Goal: Information Seeking & Learning: Check status

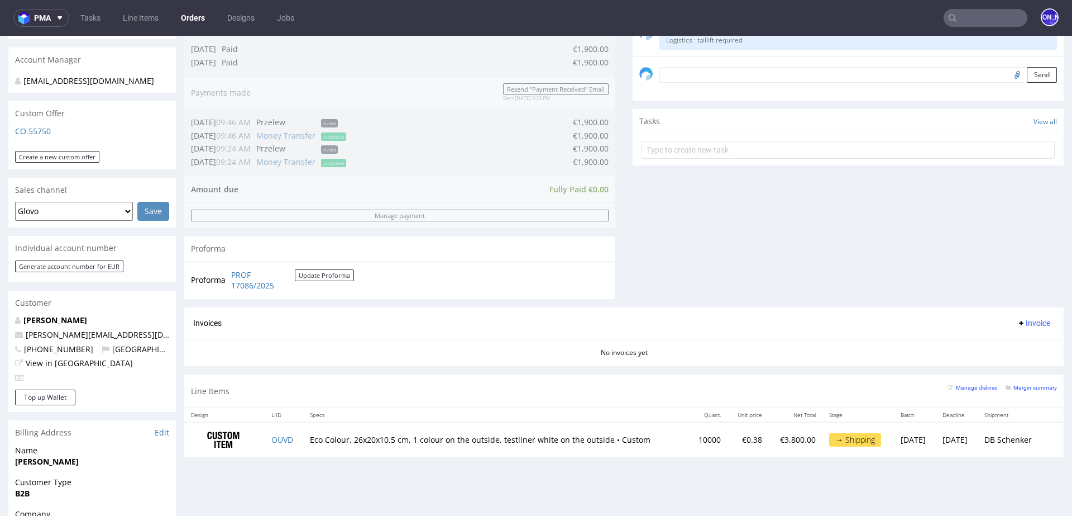
scroll to position [342, 0]
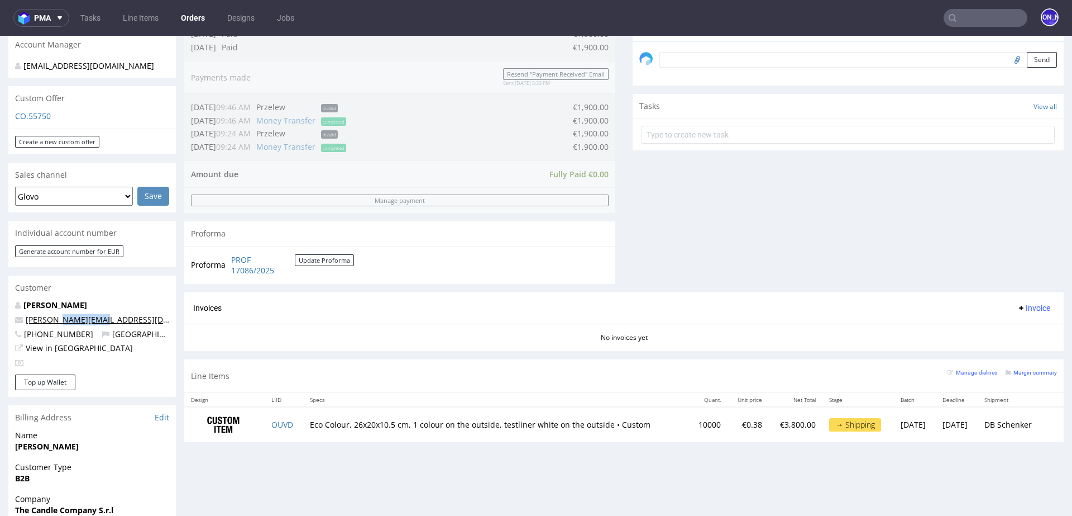
drag, startPoint x: 106, startPoint y: 308, endPoint x: 56, endPoint y: 308, distance: 49.7
click at [56, 314] on p "gabriele@candle.st" at bounding box center [92, 319] width 154 height 11
copy link "@candle.st"
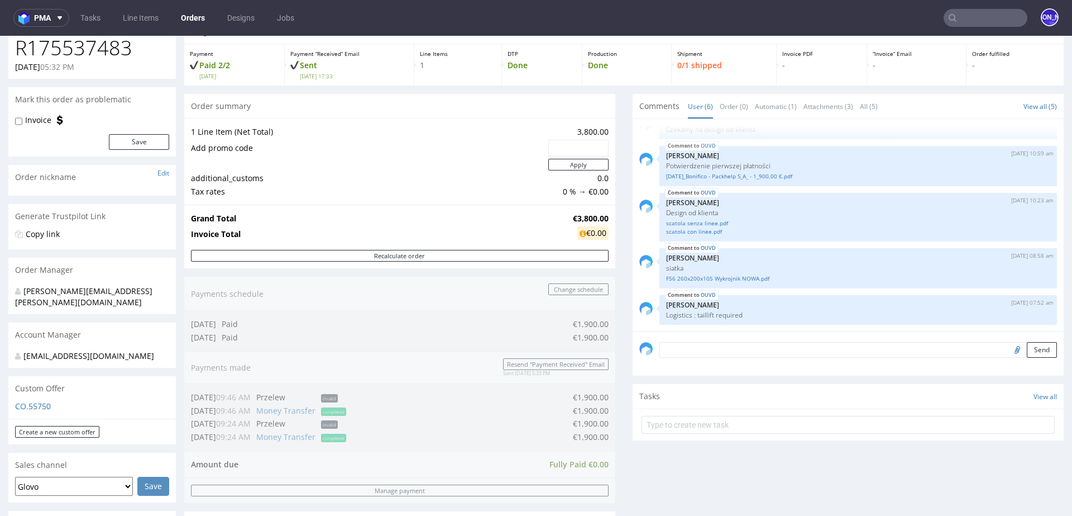
scroll to position [0, 0]
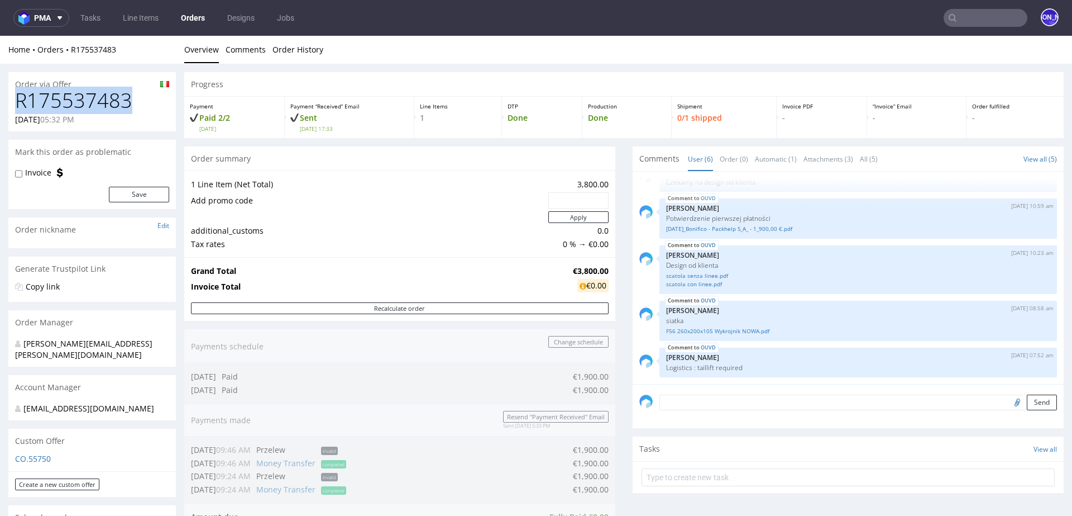
drag, startPoint x: 130, startPoint y: 108, endPoint x: 9, endPoint y: 108, distance: 120.6
click at [9, 108] on div "R175537483 12.08.2025 05:32 PM" at bounding box center [92, 110] width 168 height 42
copy h1 "R175537483"
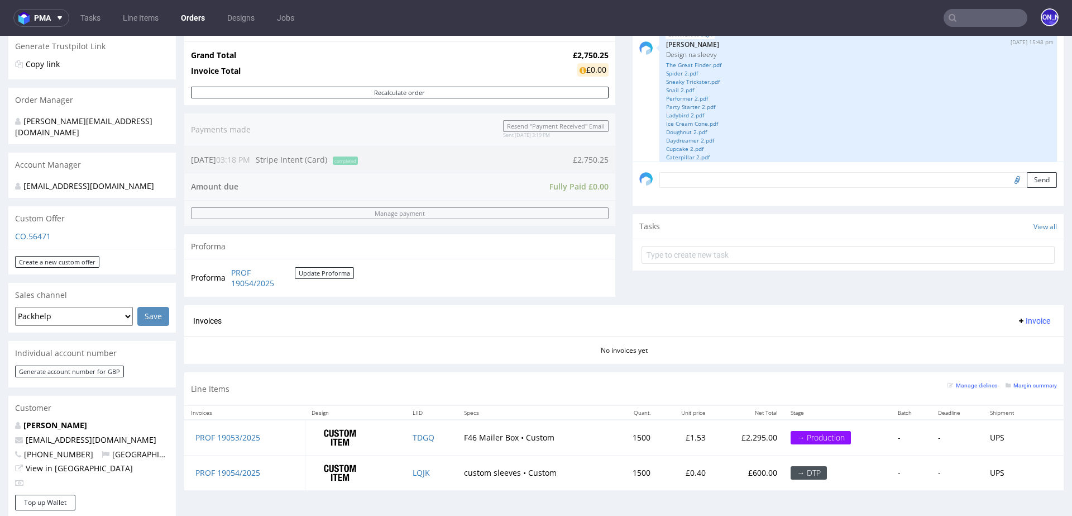
click at [953, 12] on input "text" at bounding box center [986, 18] width 84 height 18
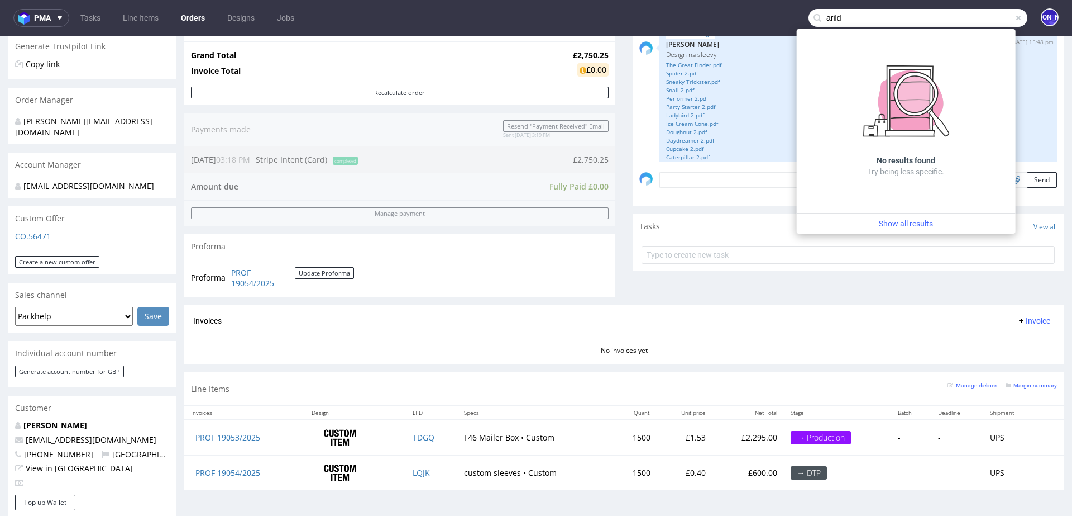
type input "arild"
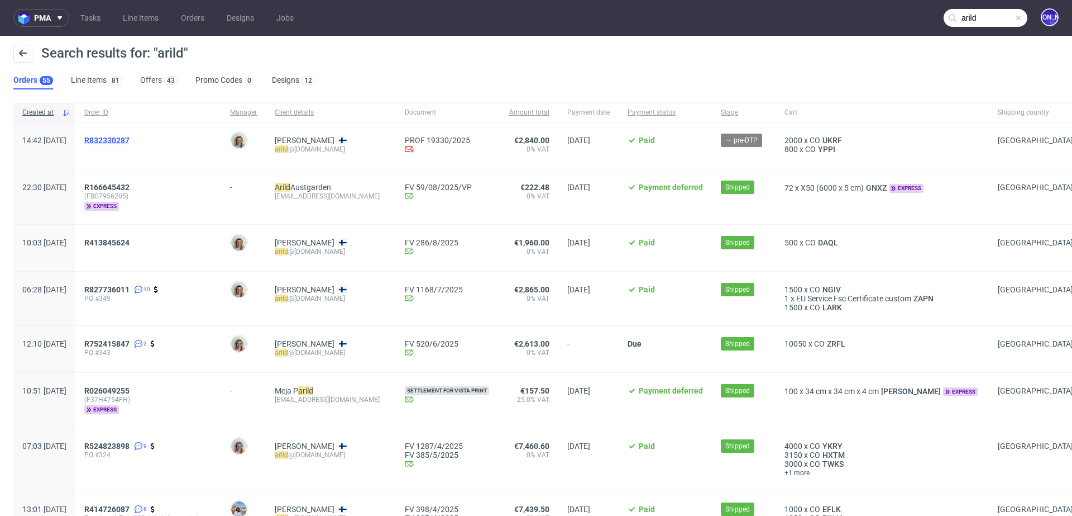
click at [130, 140] on span "R832330287" at bounding box center [106, 140] width 45 height 9
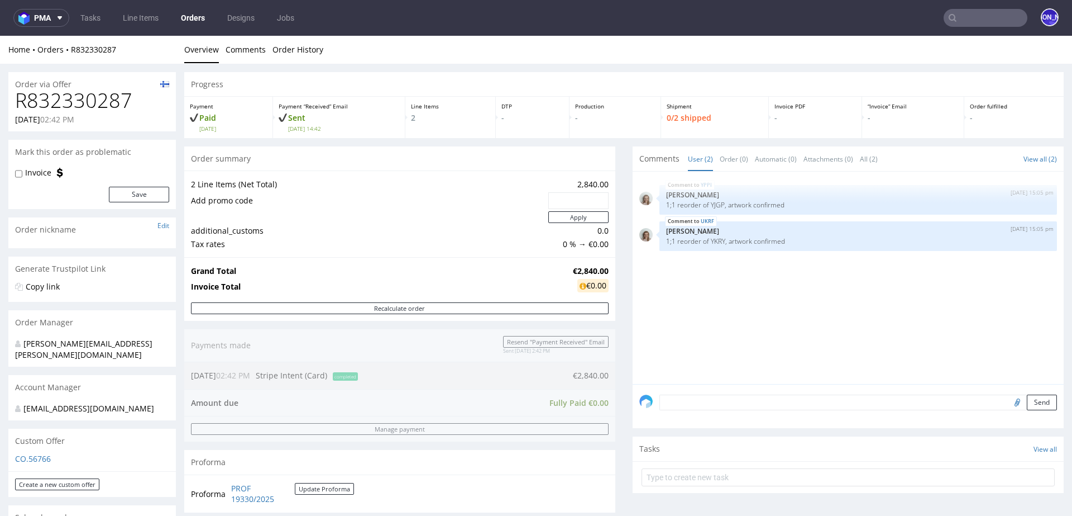
click at [103, 99] on h1 "R832330287" at bounding box center [92, 100] width 154 height 22
copy h1 "R832330287"
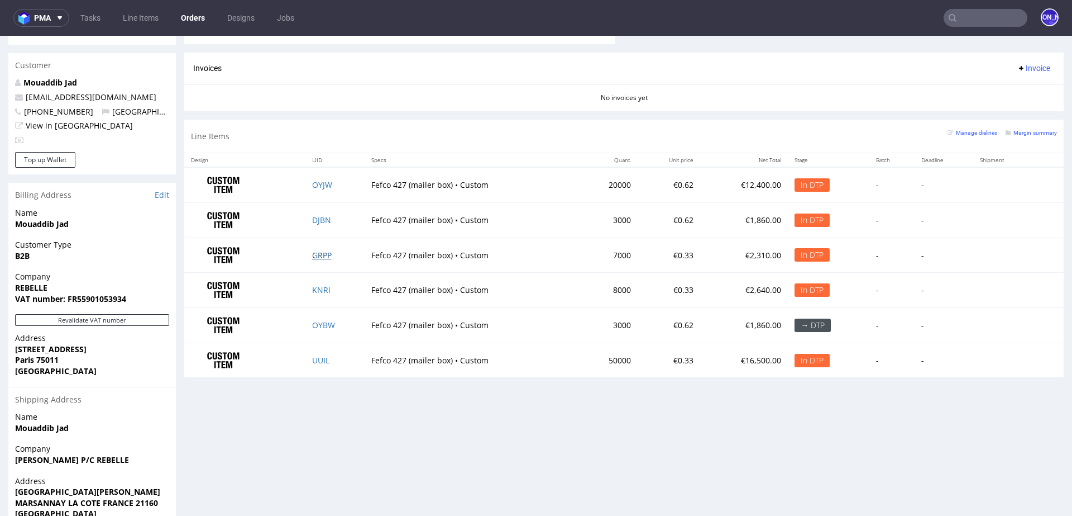
scroll to position [547, 0]
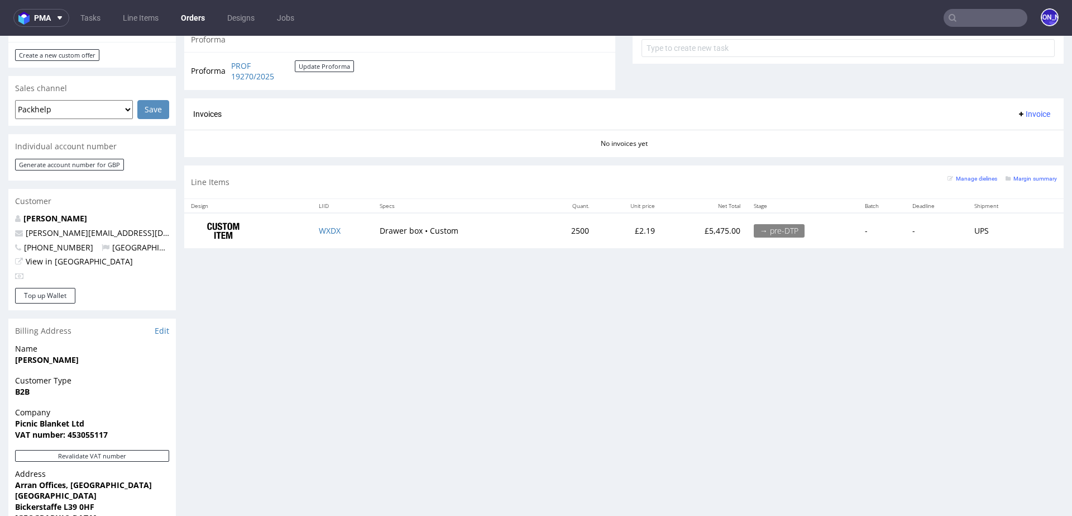
scroll to position [432, 0]
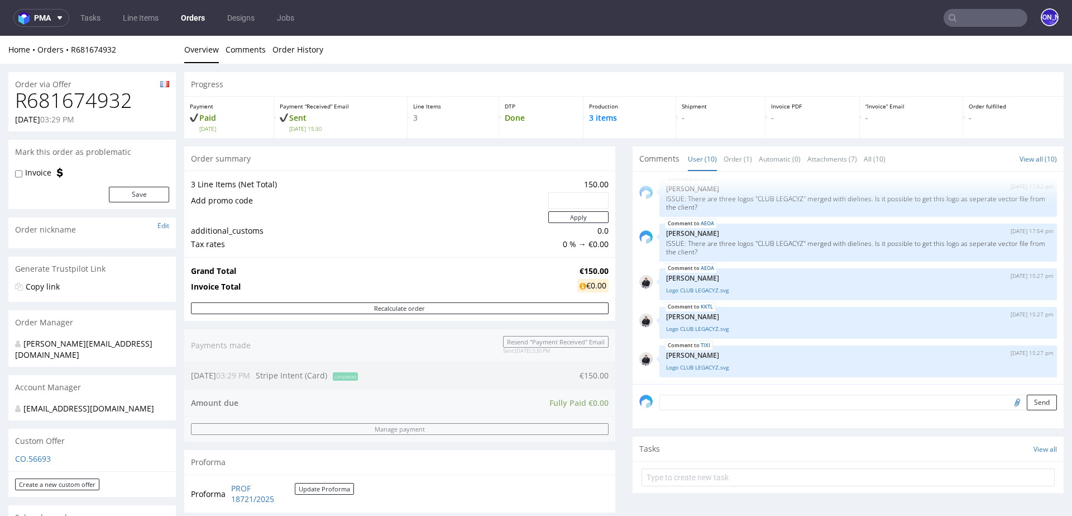
click at [112, 96] on h1 "R681674932" at bounding box center [92, 100] width 154 height 22
copy h1 "R681674932"
click at [113, 90] on h1 "R681674932" at bounding box center [92, 100] width 154 height 22
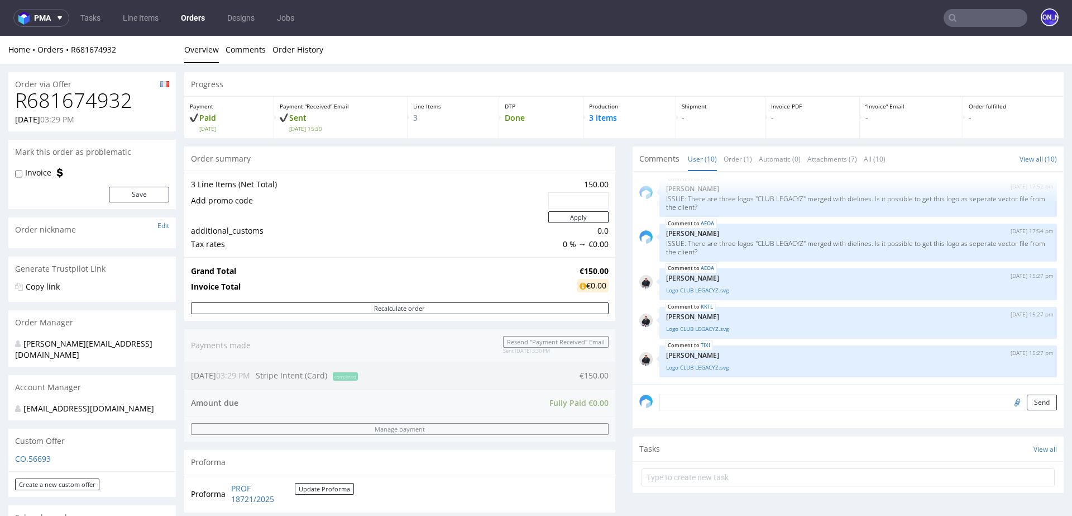
click at [78, 101] on h1 "R681674932" at bounding box center [92, 100] width 154 height 22
copy h1 "R681674932"
click at [985, 38] on div "Home Orders R681674932 Overview Comments Order History" at bounding box center [536, 50] width 1072 height 28
click at [973, 21] on input "text" at bounding box center [986, 18] width 84 height 18
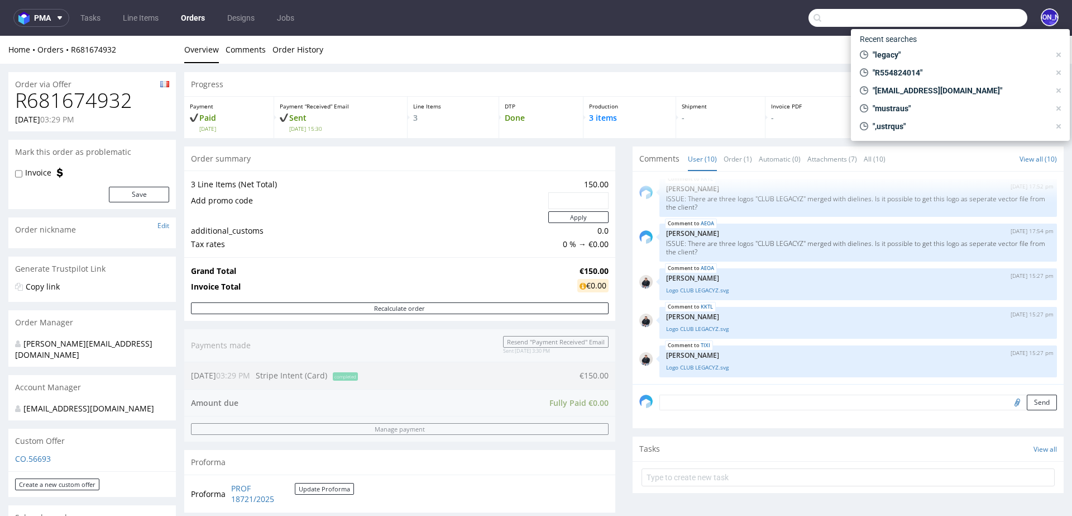
paste input "R301680313"
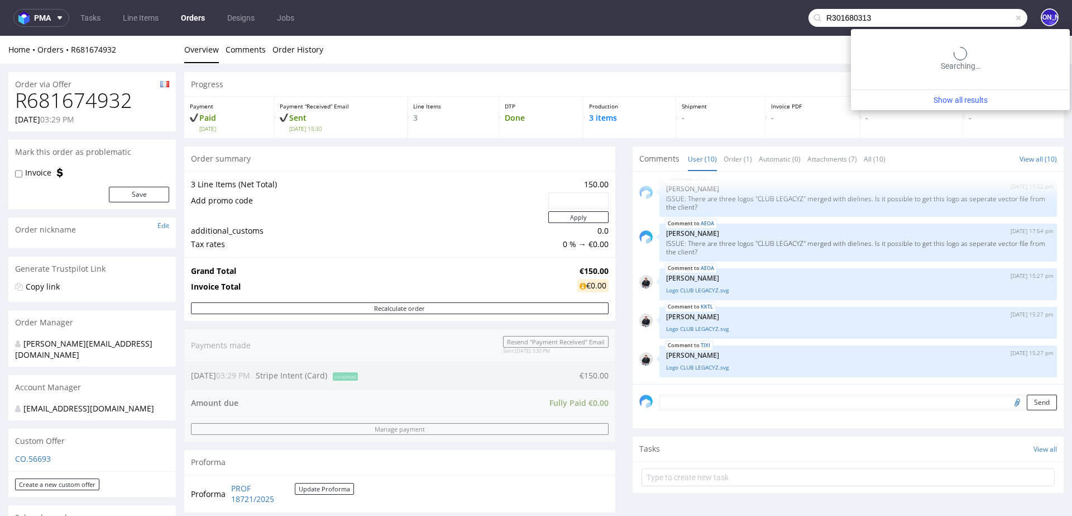
type input "R301680313"
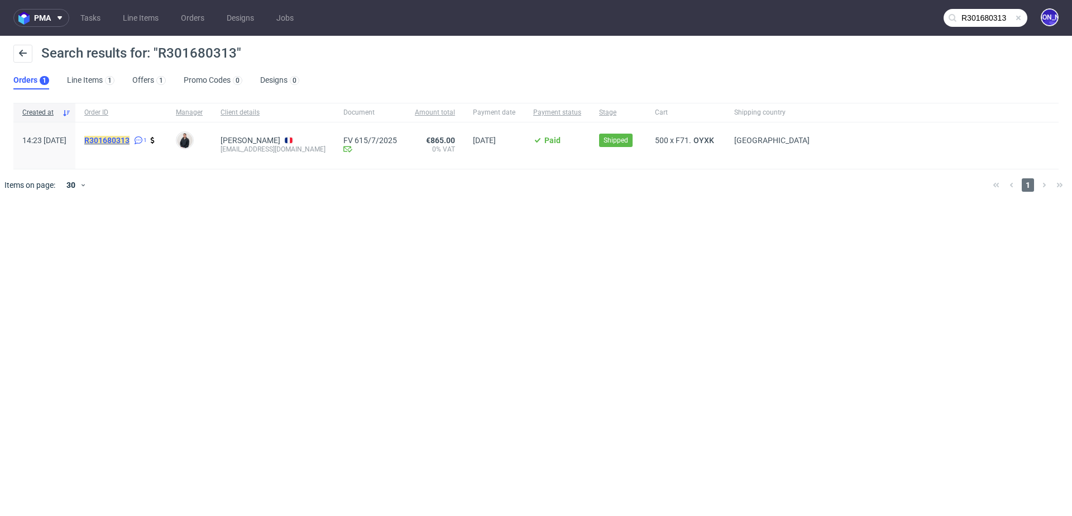
click at [130, 141] on mark "R301680313" at bounding box center [106, 140] width 45 height 9
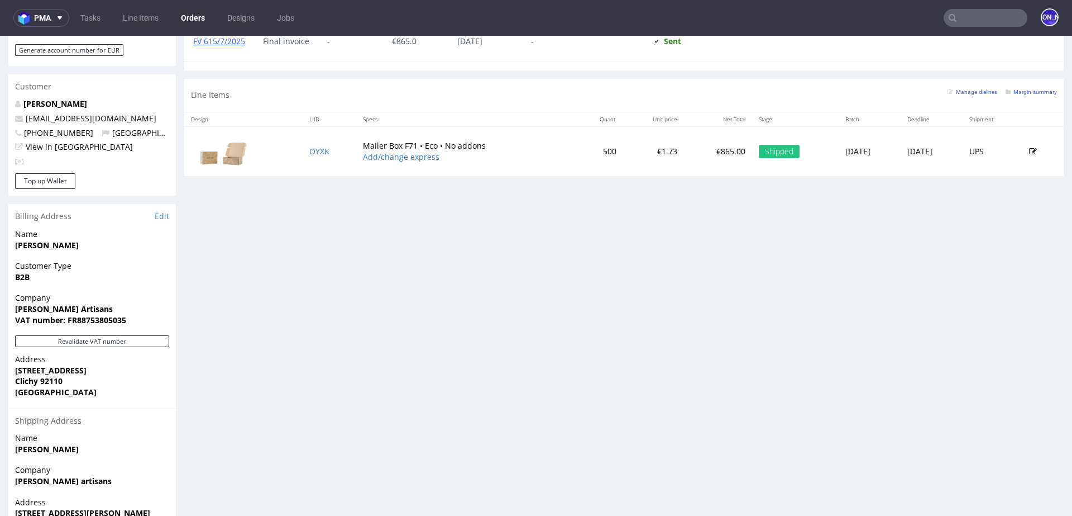
scroll to position [542, 0]
click at [312, 150] on link "OYXK" at bounding box center [319, 152] width 20 height 11
click at [248, 271] on div "Progress Payment Paid Mon 23 Jun Payment “Received” Email Sent Mon 23 Jun 14:24…" at bounding box center [624, 56] width 880 height 1053
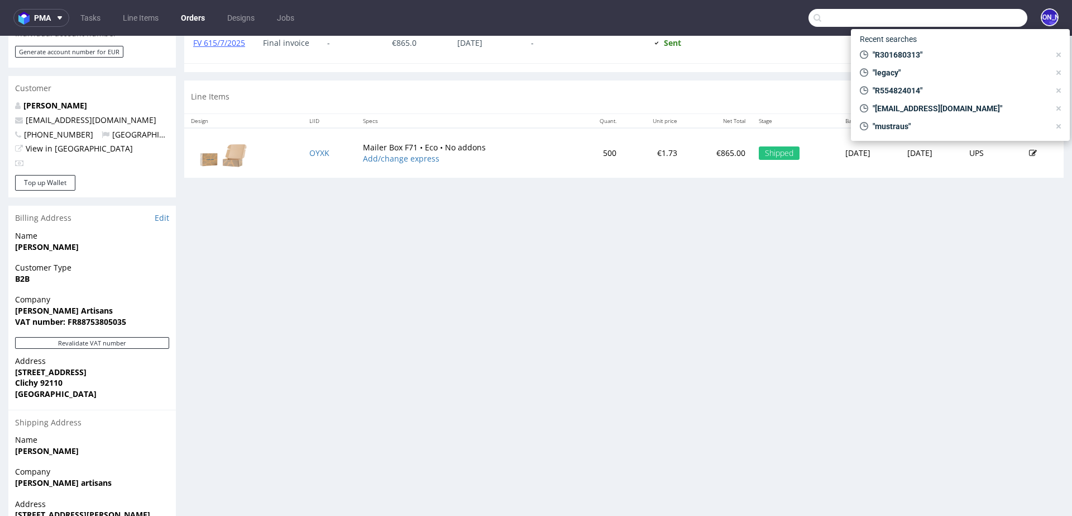
click at [992, 18] on input "text" at bounding box center [918, 18] width 219 height 18
paste input "R593330206"
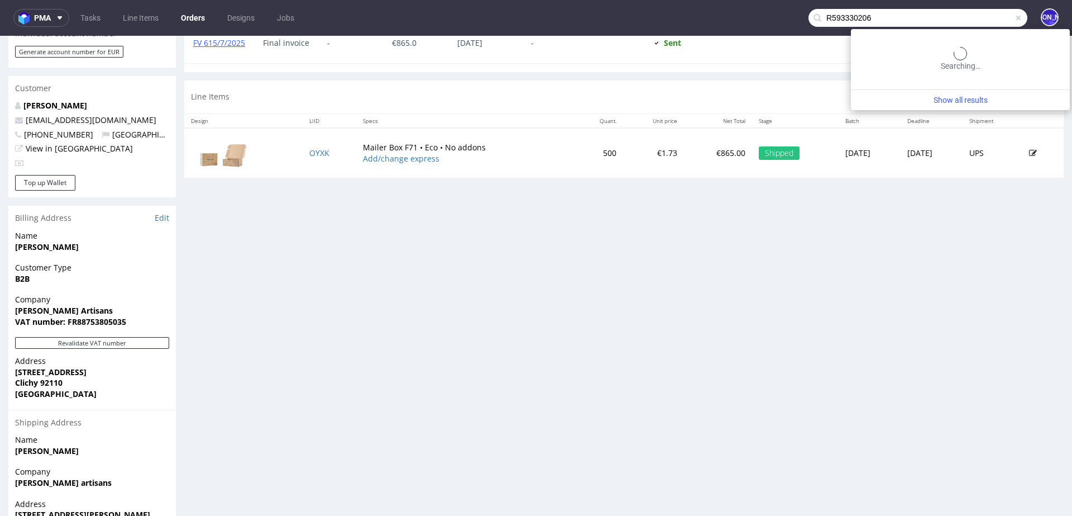
type input "R593330206"
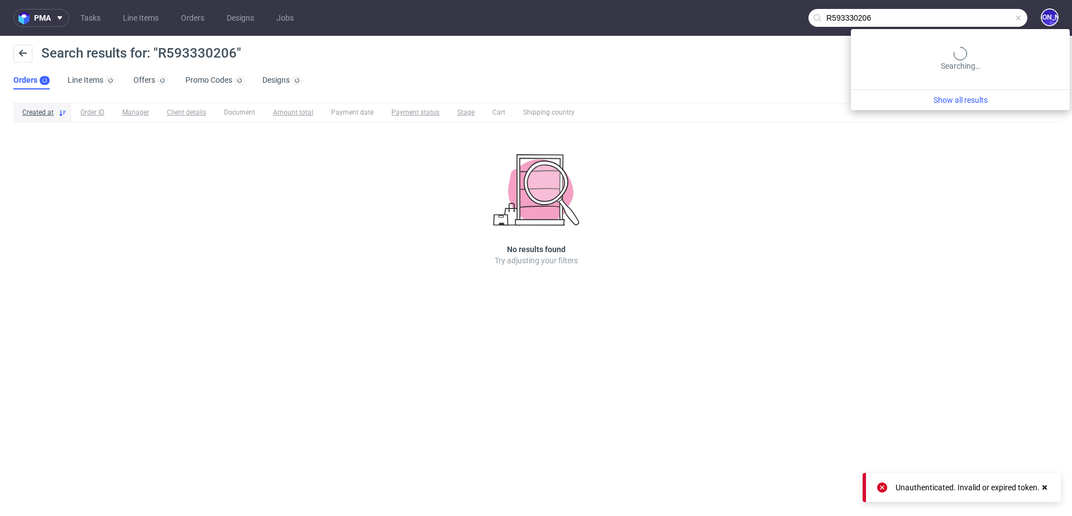
click at [991, 18] on input "R593330206" at bounding box center [918, 18] width 219 height 18
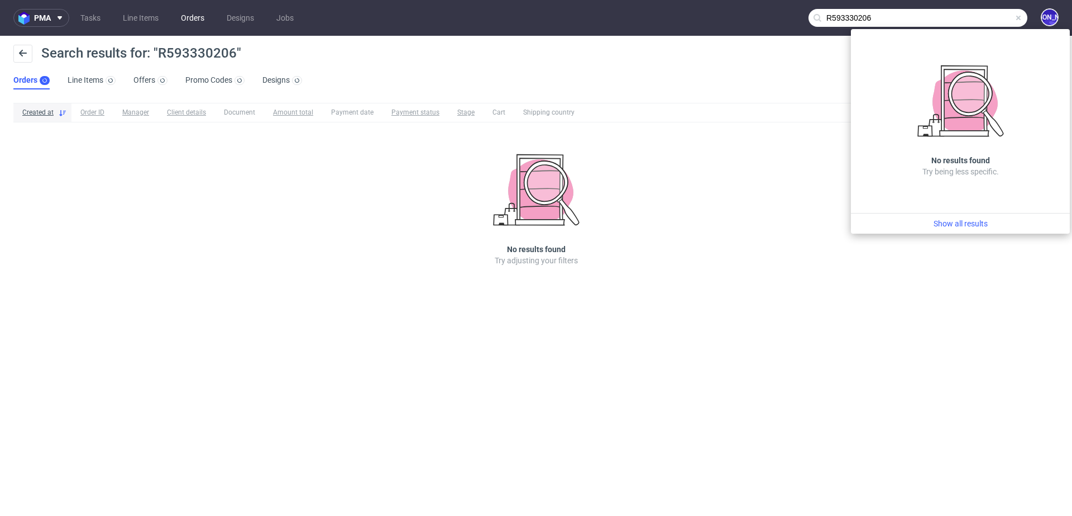
click at [194, 16] on link "Orders" at bounding box center [192, 18] width 37 height 18
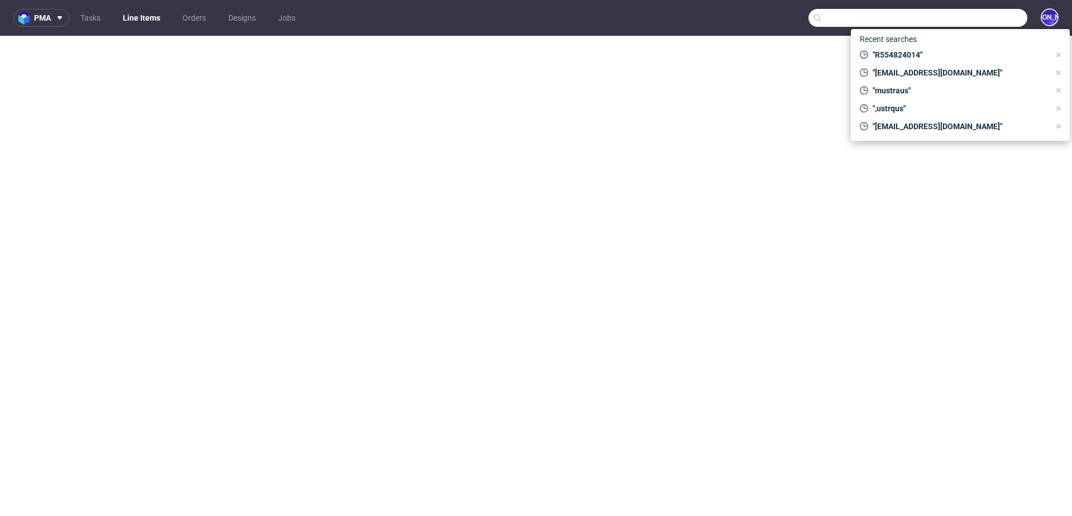
click at [983, 20] on input "text" at bounding box center [918, 18] width 219 height 18
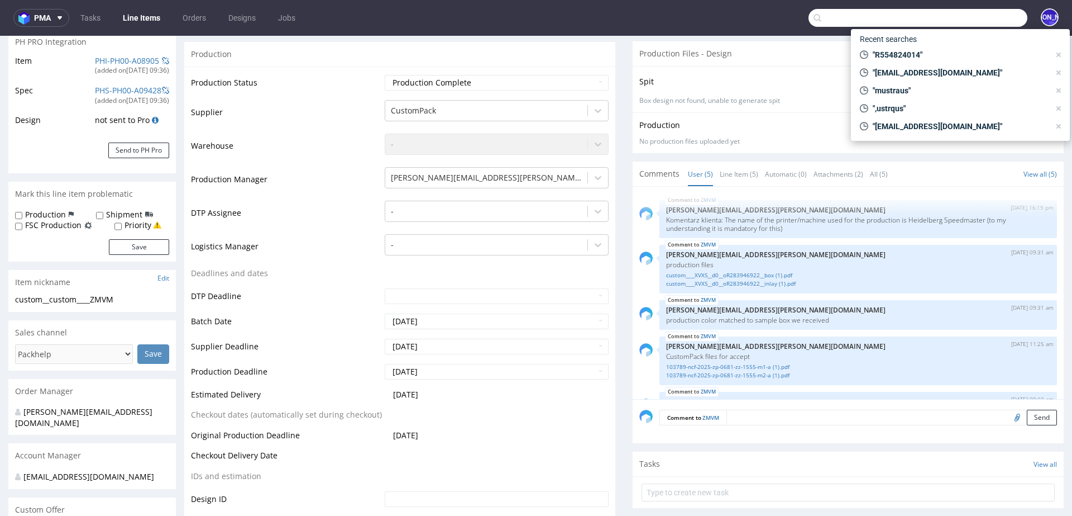
scroll to position [29, 0]
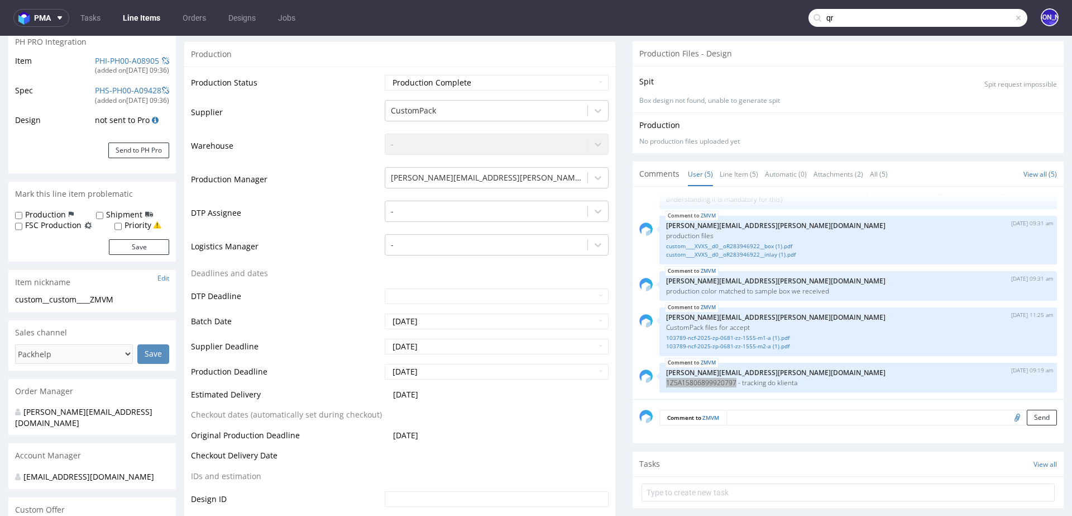
type input "q"
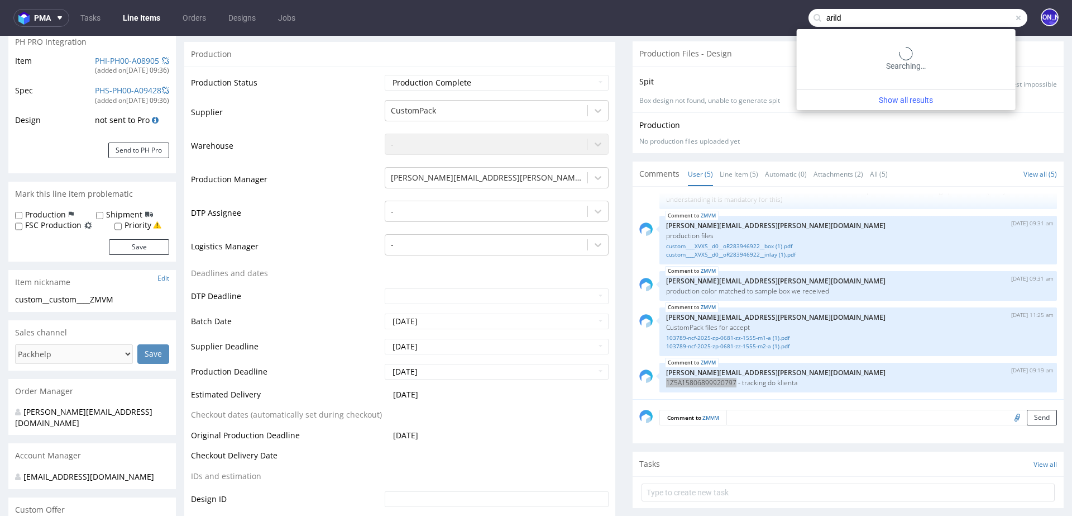
type input "arild"
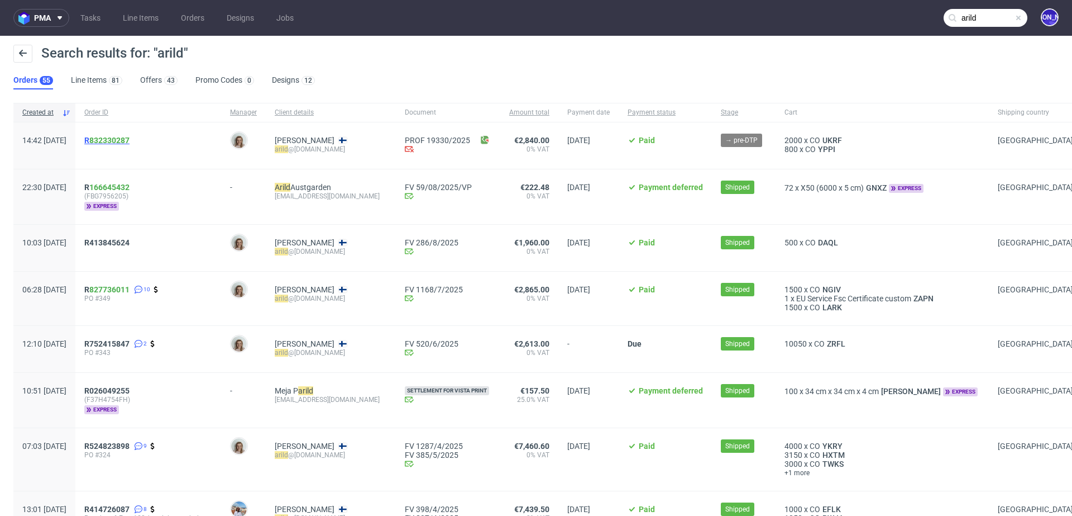
click at [130, 141] on link "832330287" at bounding box center [109, 140] width 40 height 9
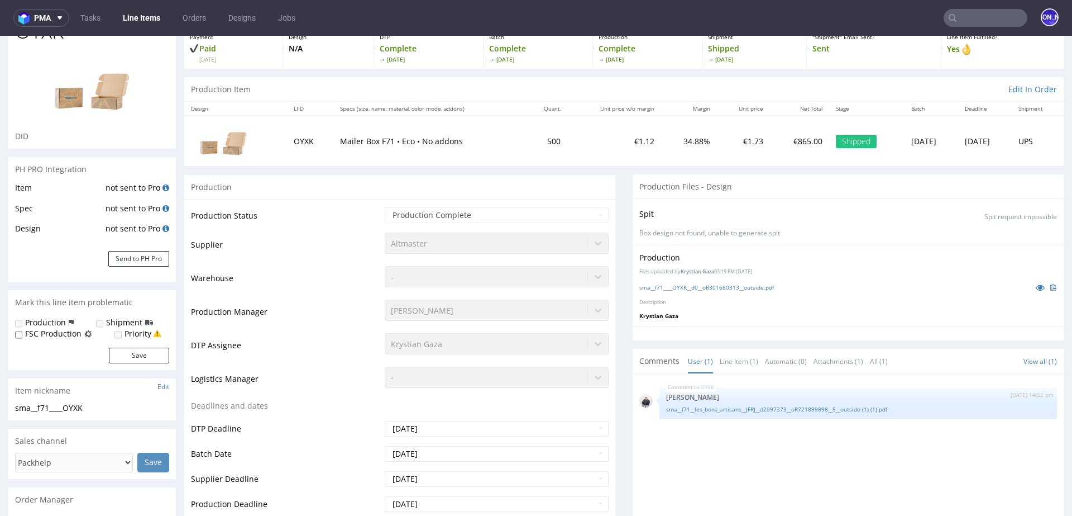
scroll to position [79, 0]
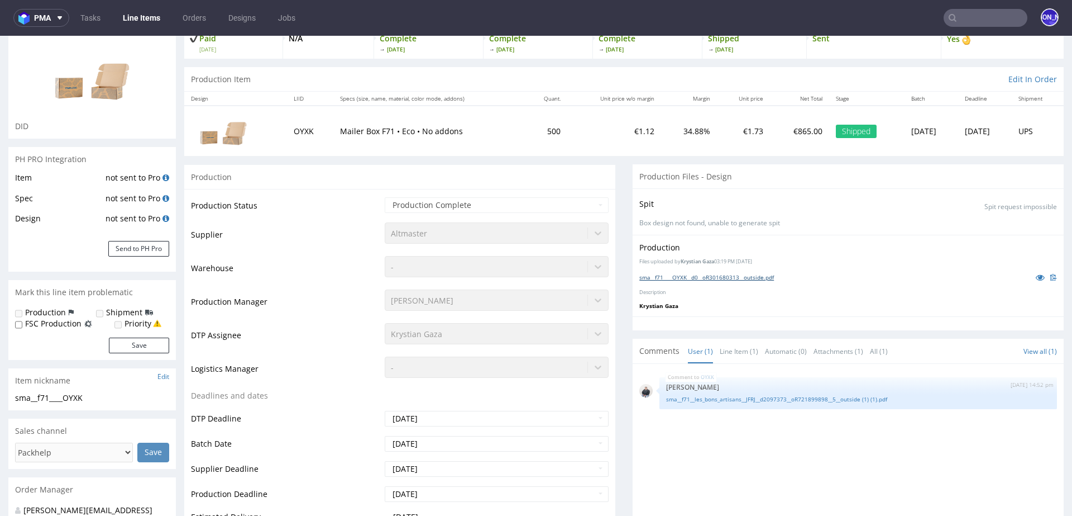
click at [719, 273] on link "sma__f71____OYXK__d0__oR301680313__outside.pdf" at bounding box center [707, 277] width 135 height 8
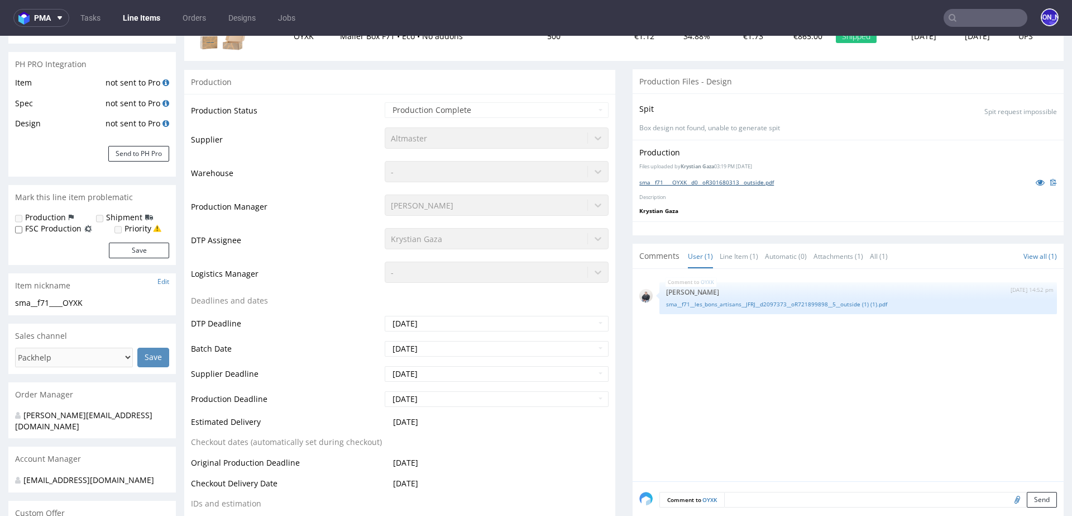
scroll to position [0, 0]
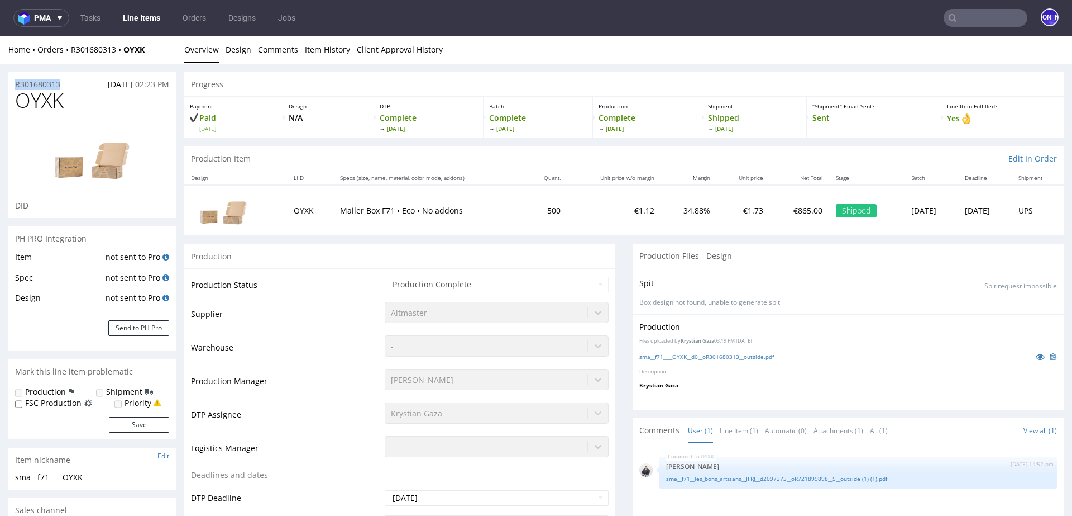
drag, startPoint x: 67, startPoint y: 82, endPoint x: 2, endPoint y: 82, distance: 64.8
copy p "R301680313"
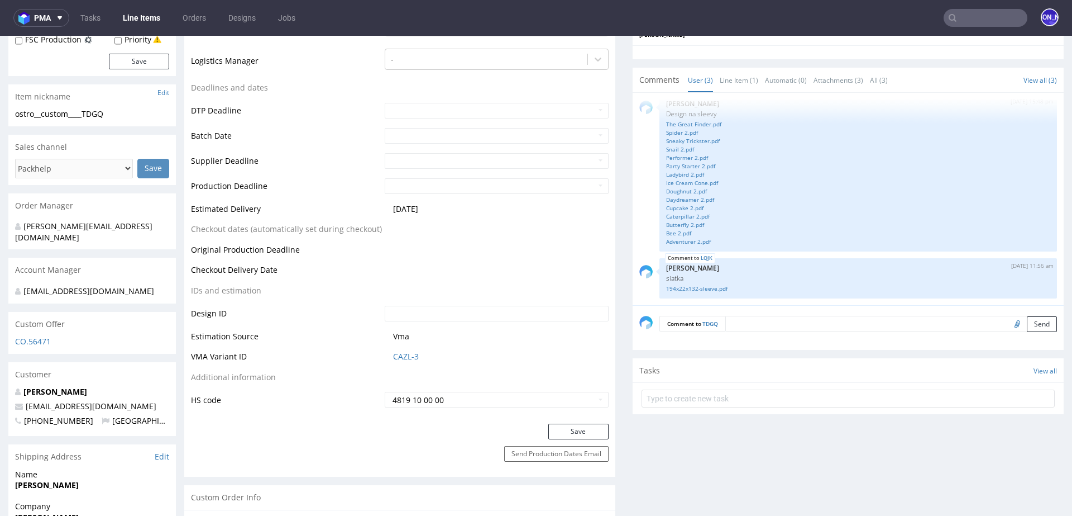
scroll to position [383, 0]
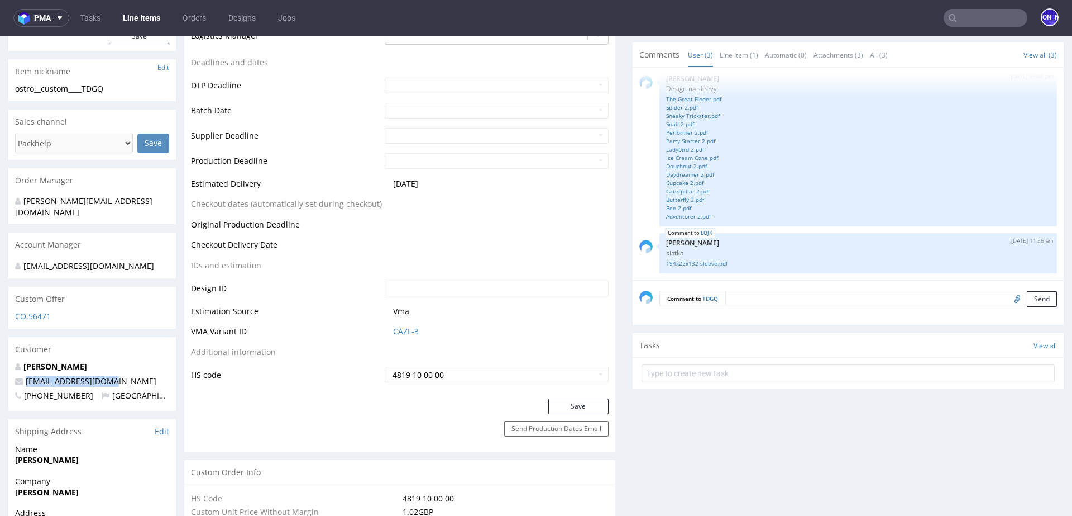
drag, startPoint x: 121, startPoint y: 368, endPoint x: 25, endPoint y: 368, distance: 96.6
click at [25, 375] on p "[EMAIL_ADDRESS][DOMAIN_NAME]" at bounding box center [92, 380] width 154 height 11
copy link "[EMAIL_ADDRESS][DOMAIN_NAME]"
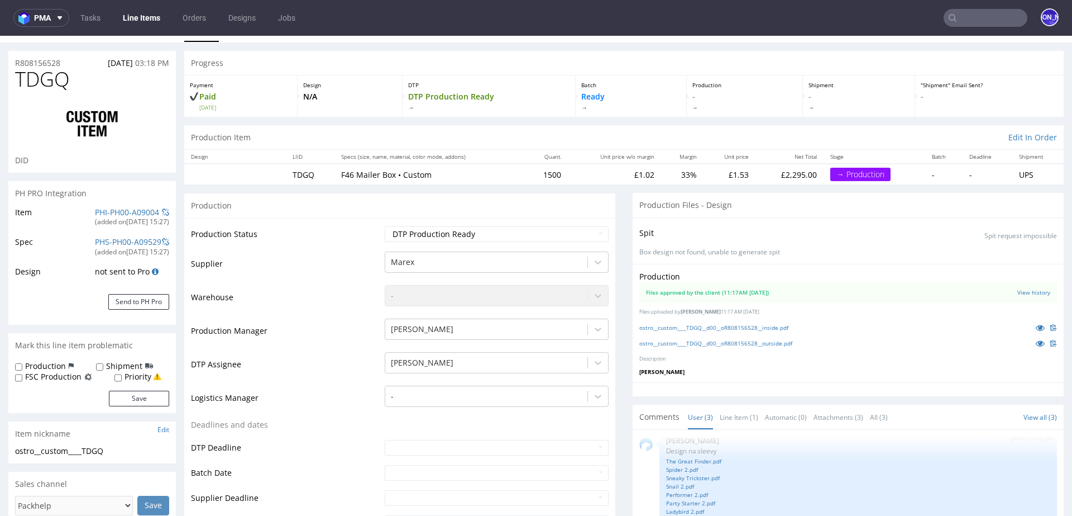
scroll to position [27, 0]
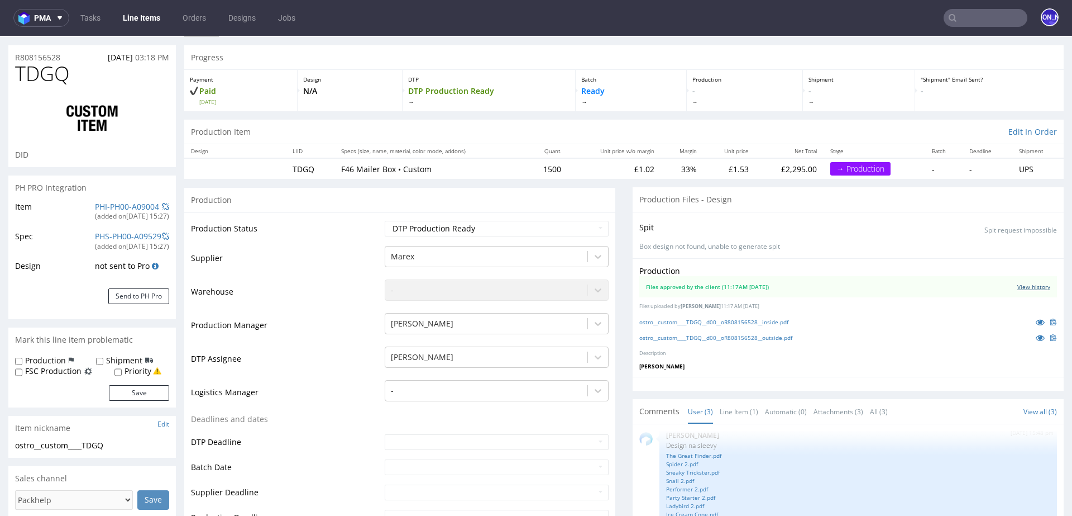
click at [1019, 286] on link "View history" at bounding box center [1034, 287] width 33 height 8
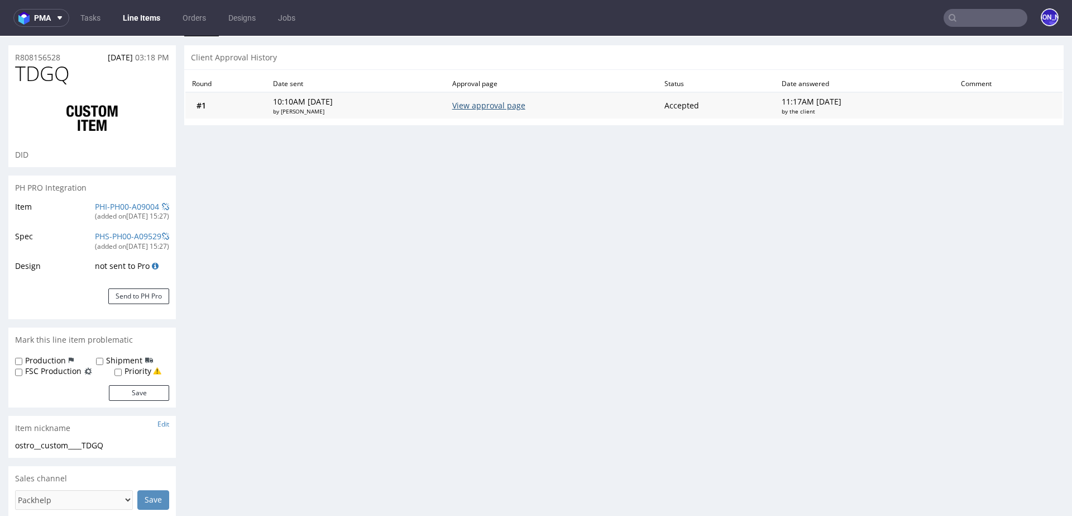
click at [506, 106] on link "View approval page" at bounding box center [488, 105] width 73 height 11
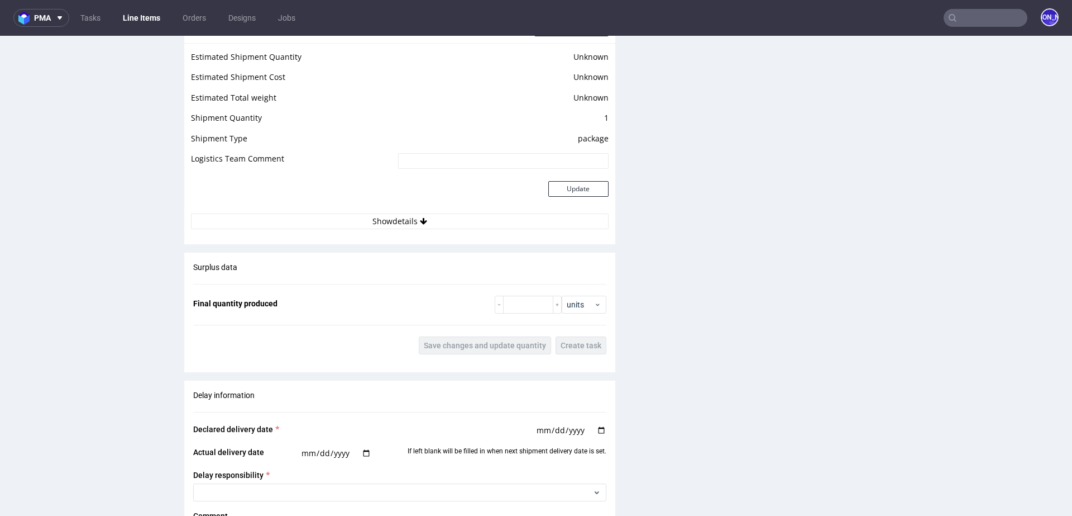
scroll to position [1853, 0]
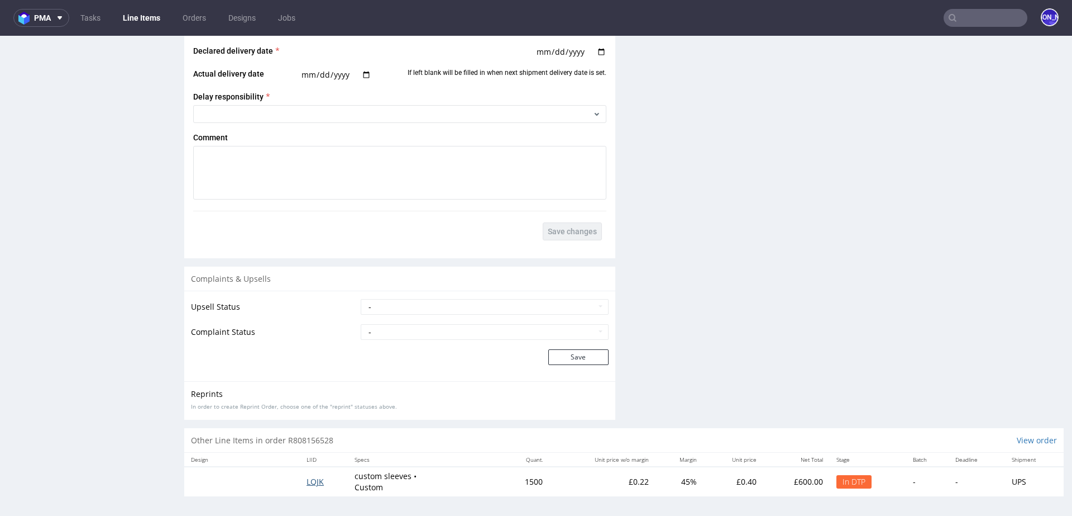
click at [307, 480] on span "LQJK" at bounding box center [315, 481] width 17 height 11
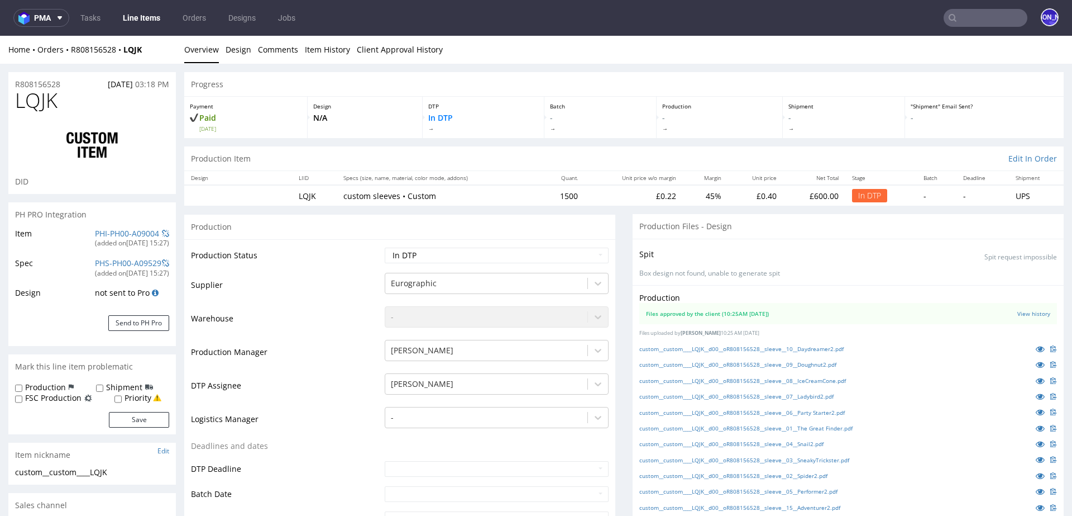
click at [866, 194] on div "In DTP" at bounding box center [869, 195] width 35 height 13
click at [1021, 313] on link "View history" at bounding box center [1034, 313] width 33 height 8
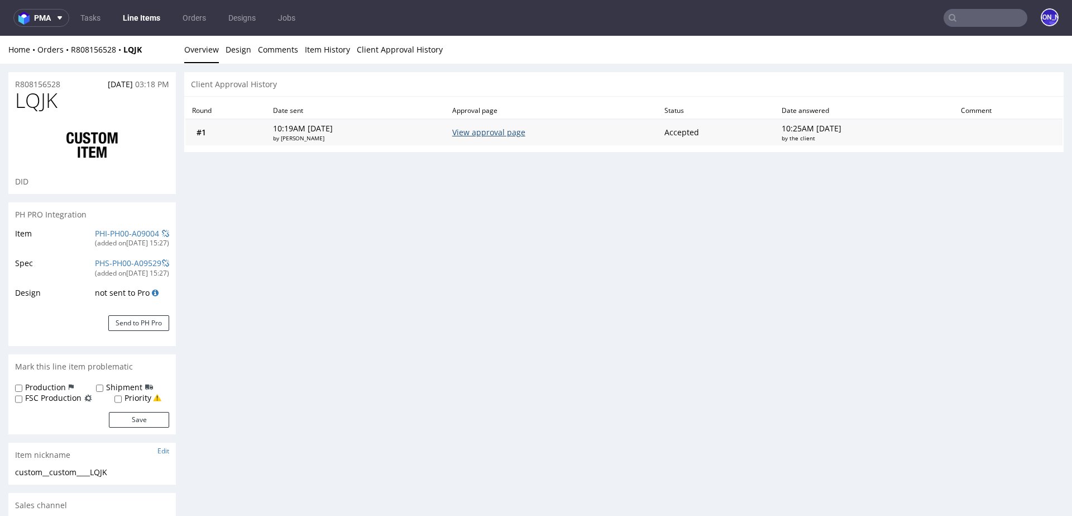
click at [497, 132] on link "View approval page" at bounding box center [488, 132] width 73 height 11
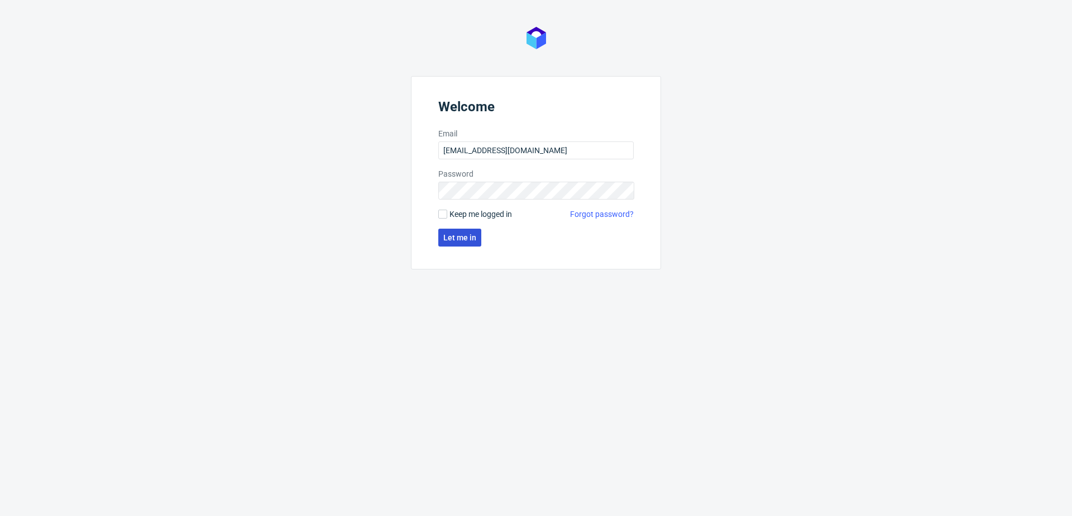
click at [475, 242] on button "Let me in" at bounding box center [459, 237] width 43 height 18
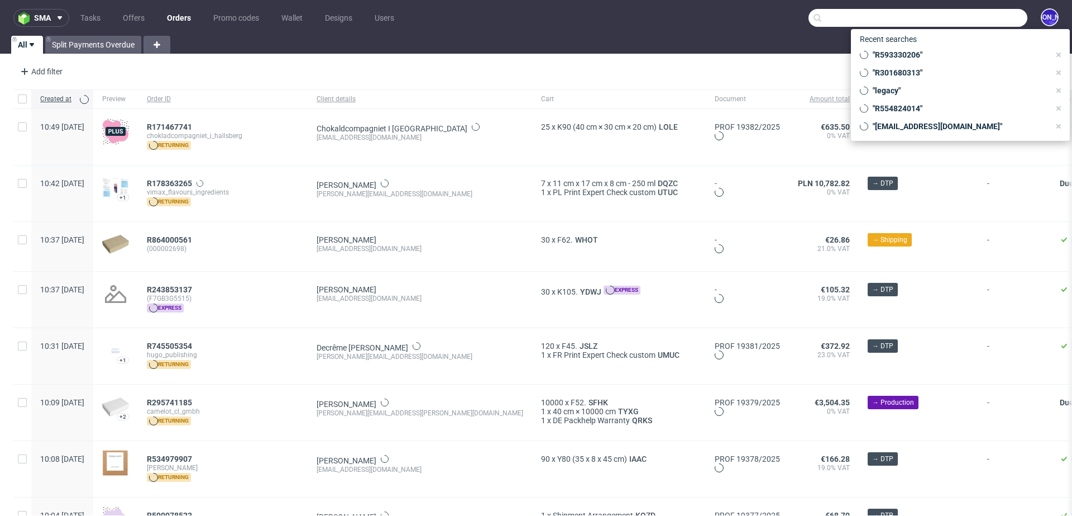
click at [975, 14] on input "text" at bounding box center [918, 18] width 219 height 18
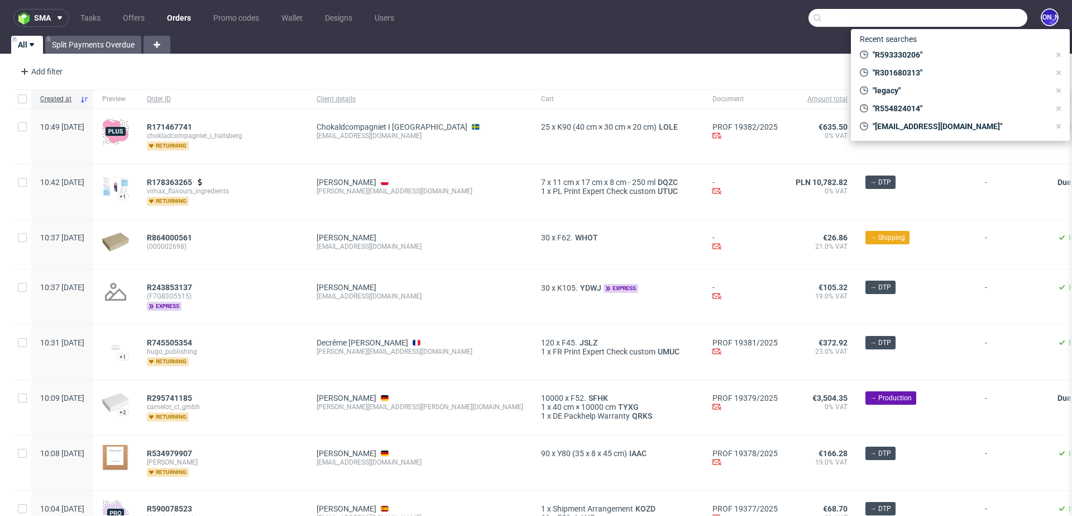
paste input "R593330206"
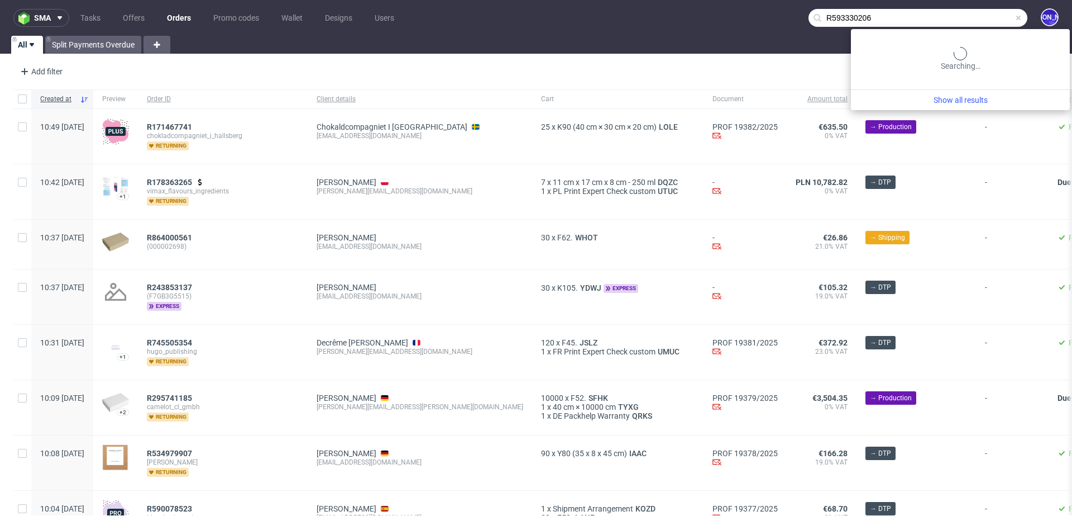
type input "R593330206"
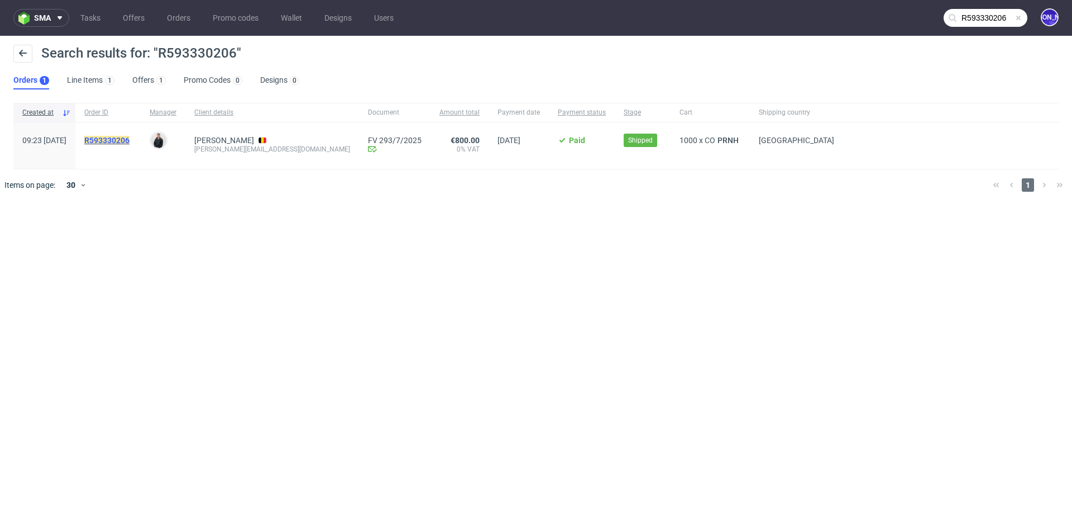
click at [126, 144] on mark "R593330206" at bounding box center [106, 140] width 45 height 9
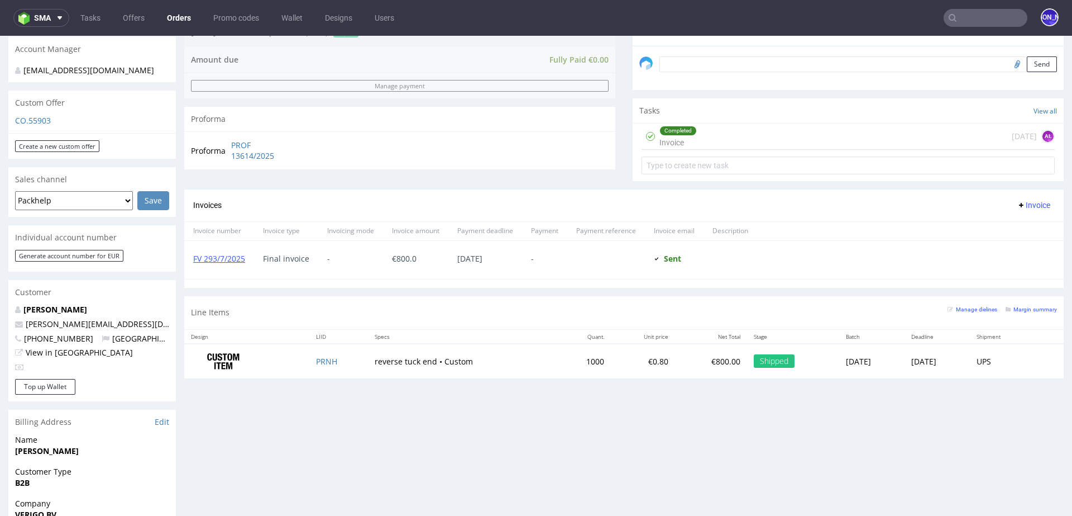
scroll to position [342, 0]
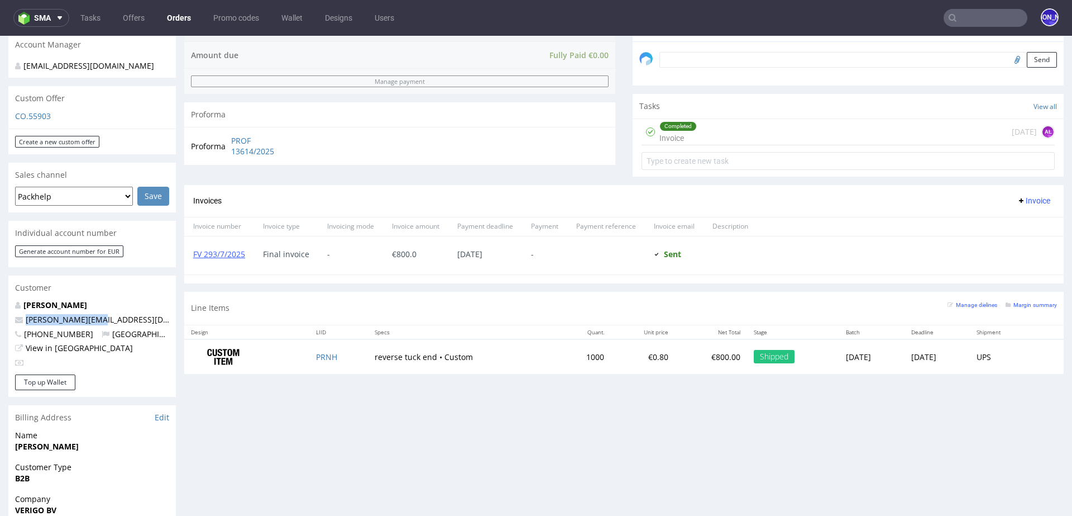
drag, startPoint x: 94, startPoint y: 307, endPoint x: 10, endPoint y: 307, distance: 84.3
click at [10, 307] on div "patrick poulet patrick@verigo.io +33619992997 Belgium View in Hubspot" at bounding box center [92, 336] width 168 height 75
copy span "patrick@verigo.io"
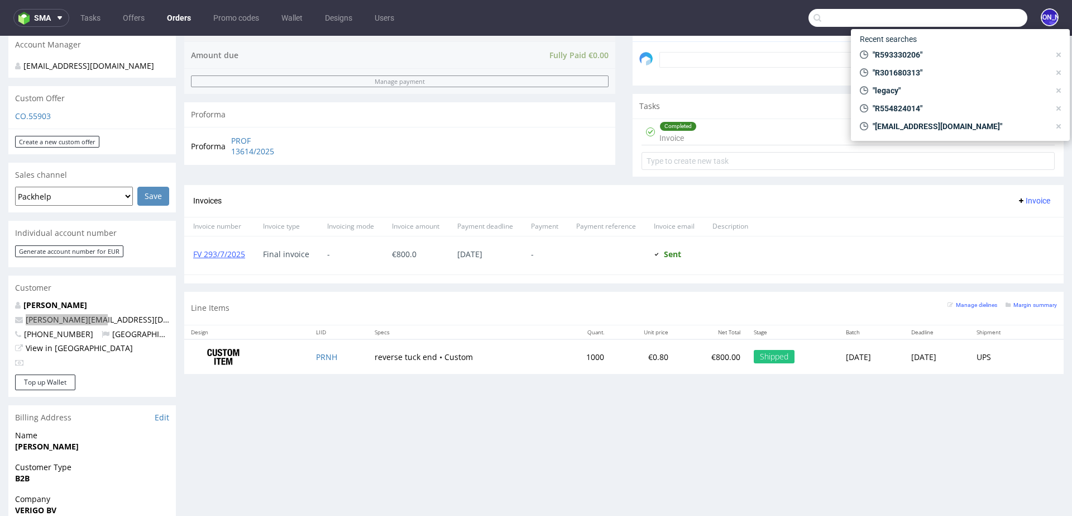
click at [964, 21] on input "text" at bounding box center [918, 18] width 219 height 18
paste input "patrick@verigo.io"
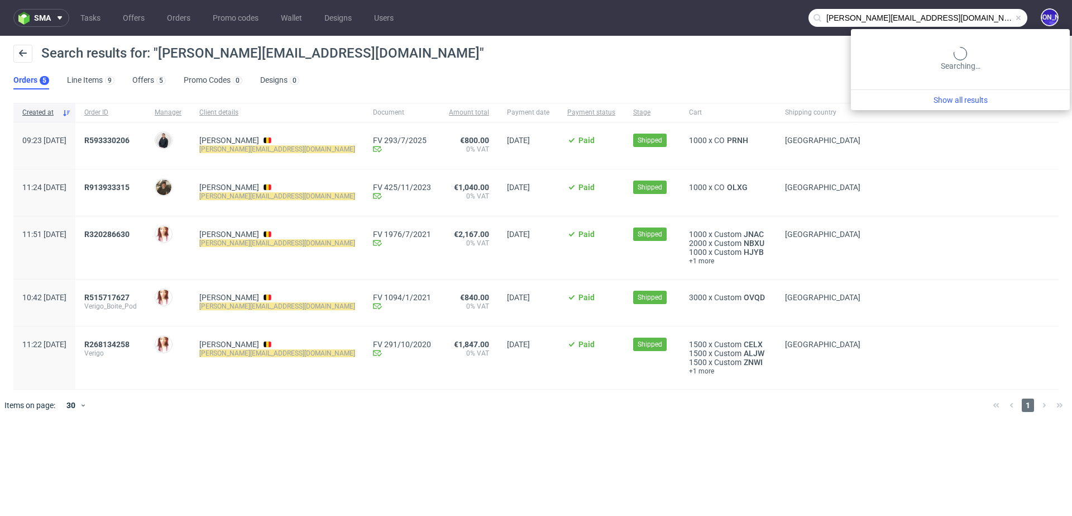
click at [987, 12] on input "patrick@verigo.io" at bounding box center [918, 18] width 219 height 18
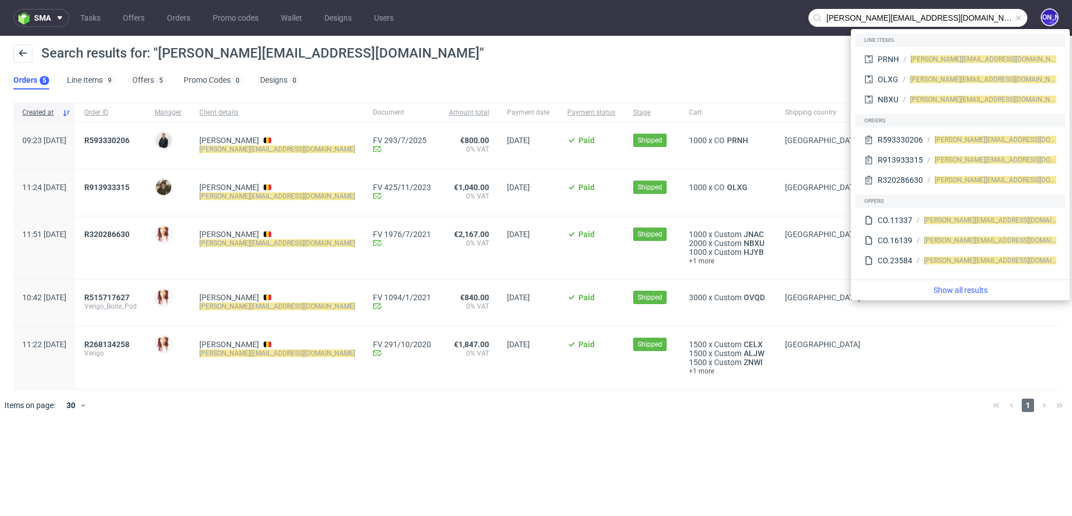
paste input "jeremy@mamakana.com"
type input "jeremy@mamakana.com"
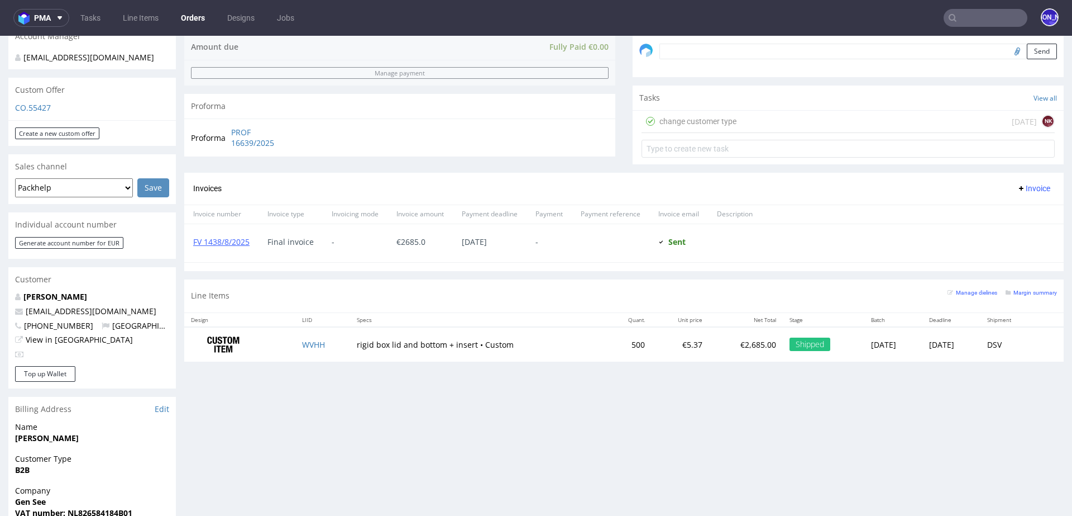
scroll to position [362, 0]
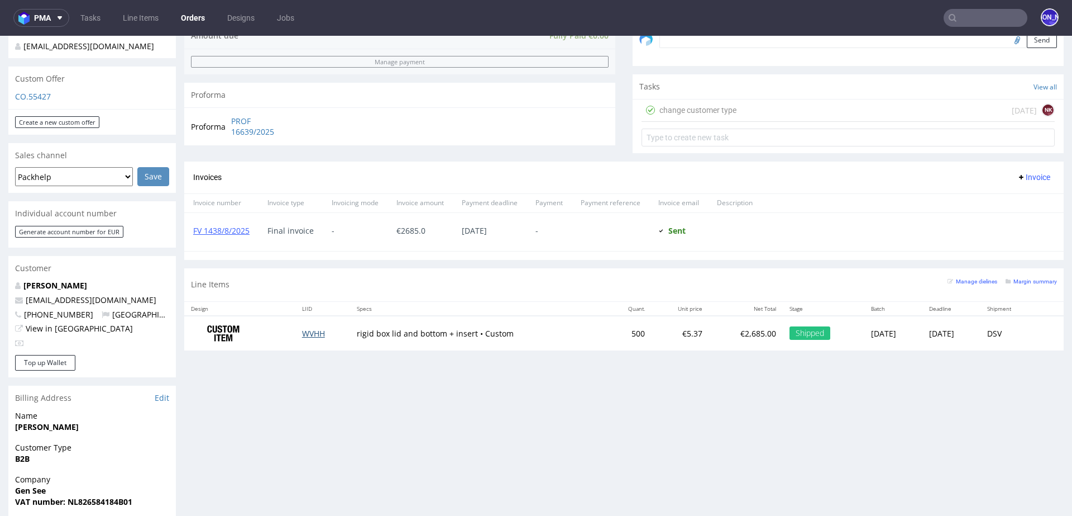
click at [302, 331] on link "WVHH" at bounding box center [313, 333] width 23 height 11
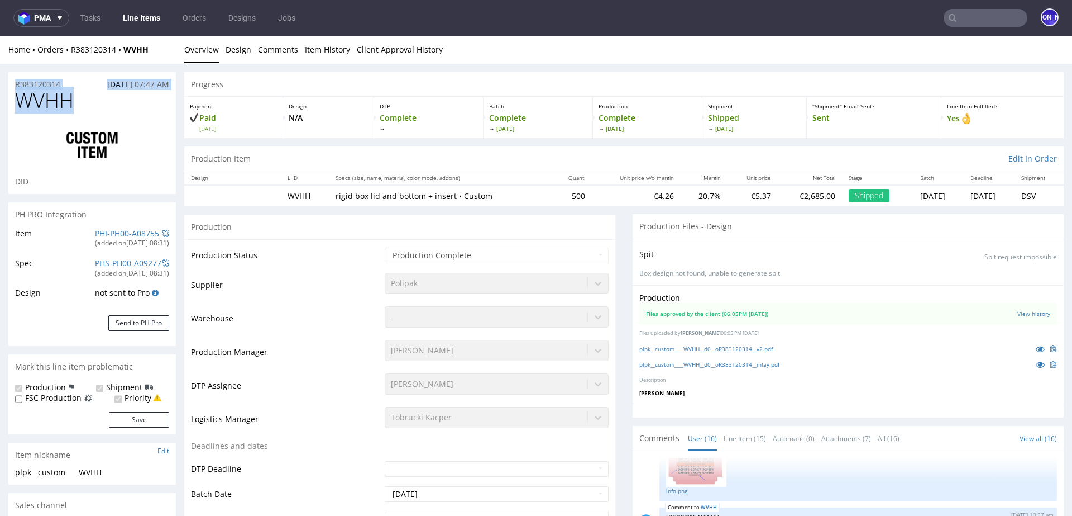
drag, startPoint x: 78, startPoint y: 102, endPoint x: 12, endPoint y: 84, distance: 68.7
click at [12, 84] on section "R383120314 [DATE] 07:47 AM WVHH DID" at bounding box center [92, 133] width 168 height 122
copy section "R383120314 [DATE] 07:47 AM WVHH"
click at [102, 48] on link "R383120314" at bounding box center [97, 49] width 53 height 11
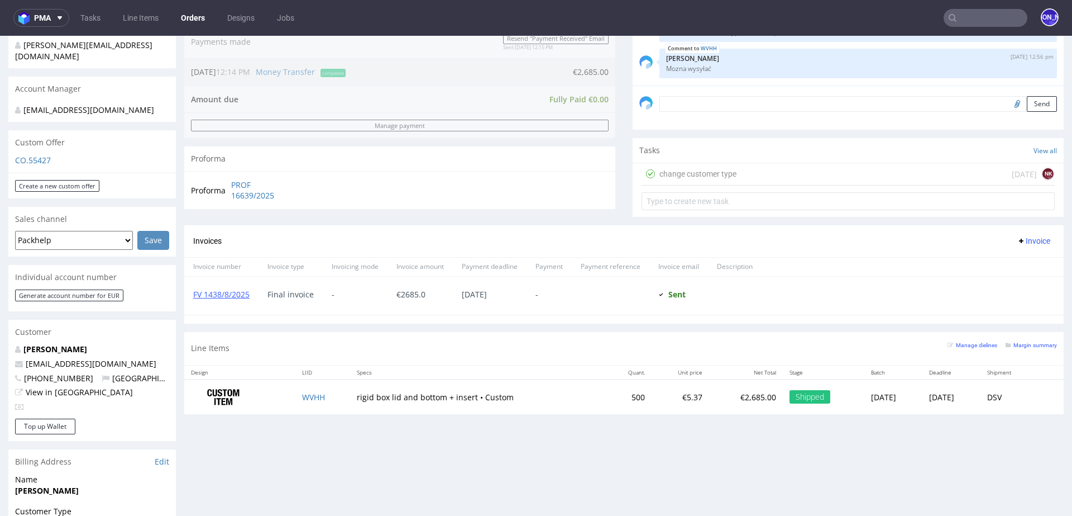
scroll to position [298, 0]
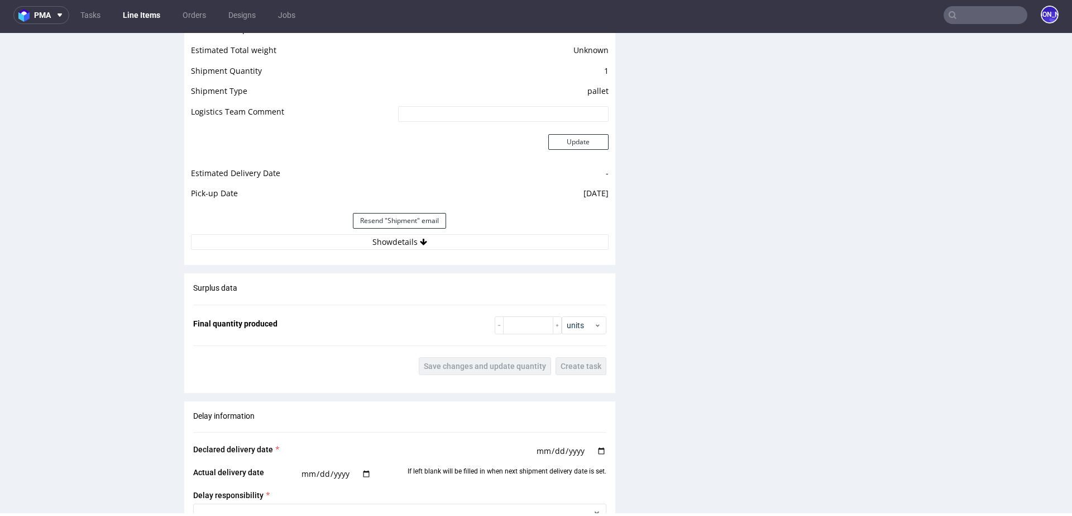
scroll to position [1750, 0]
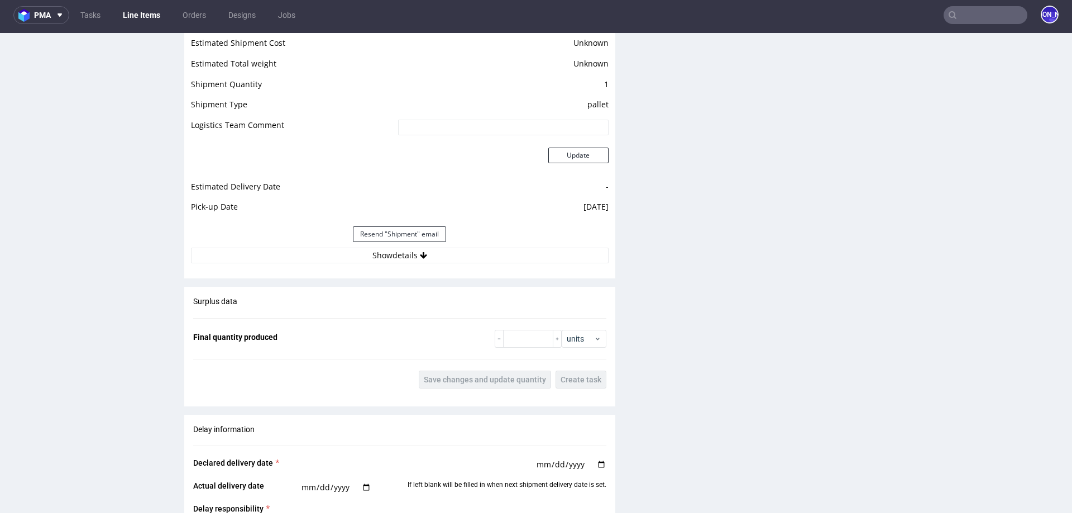
click at [382, 245] on div "Resend "Shipment" email" at bounding box center [400, 234] width 418 height 27
click at [384, 252] on button "Show details" at bounding box center [400, 255] width 418 height 16
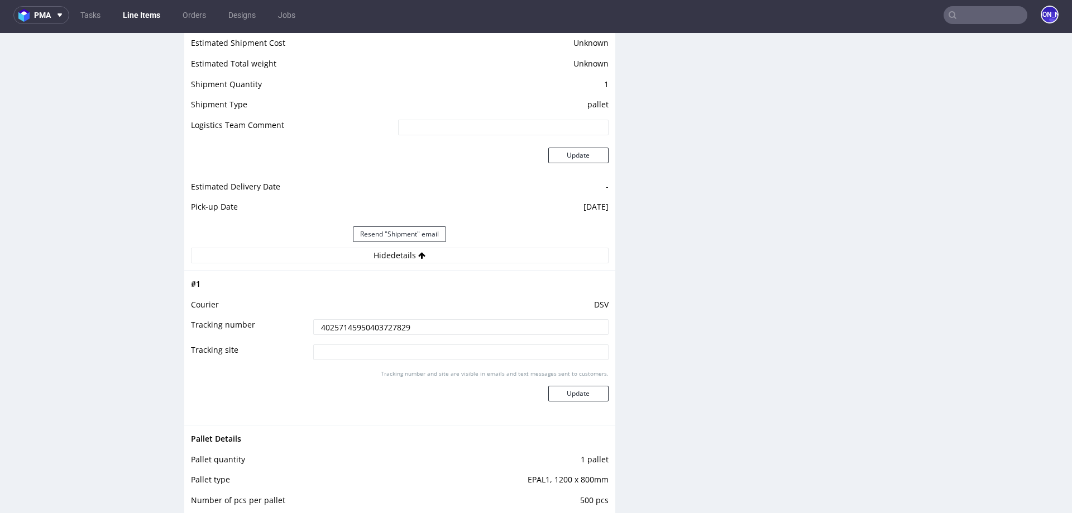
click at [365, 327] on input "40257145950403727829" at bounding box center [460, 327] width 295 height 16
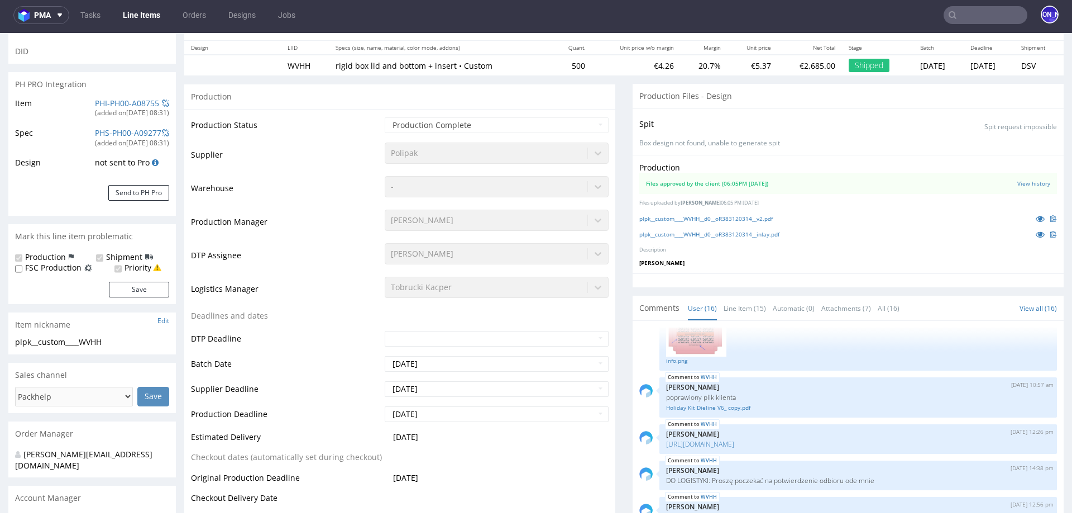
scroll to position [128, 0]
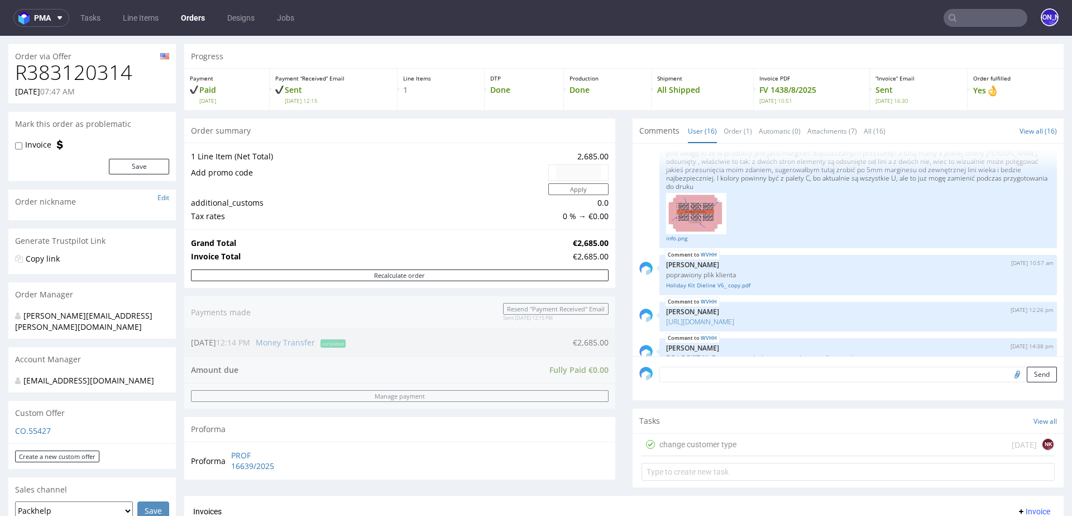
scroll to position [533, 0]
click at [691, 226] on img at bounding box center [696, 215] width 60 height 42
